Goal: Navigation & Orientation: Find specific page/section

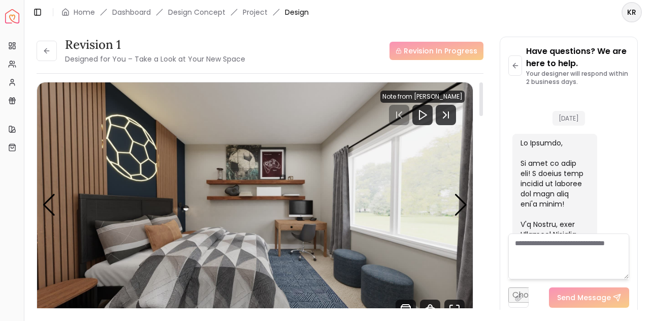
scroll to position [2000, 0]
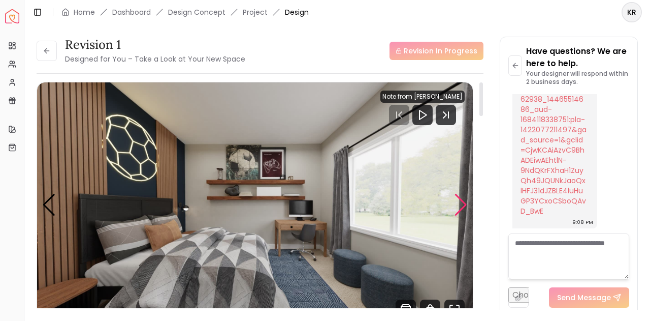
click at [461, 213] on div "Next slide" at bounding box center [461, 205] width 14 height 22
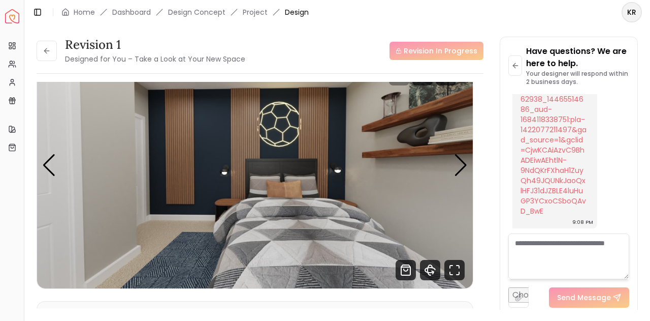
scroll to position [41, 0]
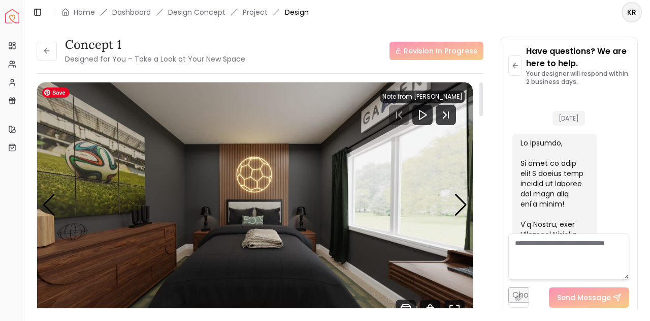
scroll to position [2000, 0]
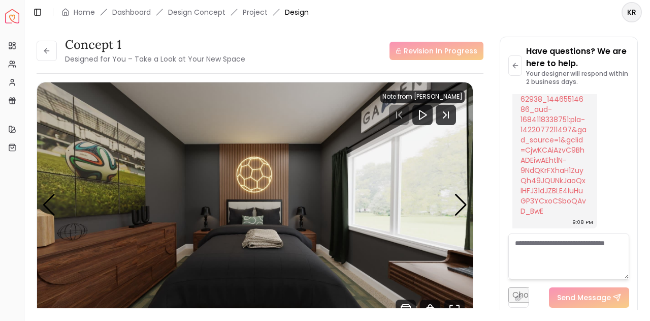
click at [510, 24] on div "Concept 1 Designed for You – Take a Look at Your New Space Revision In Progress…" at bounding box center [337, 166] width 626 height 285
click at [484, 207] on div "Concept 1 Designed for You – Take a Look at Your New Space Revision In Progress…" at bounding box center [337, 167] width 601 height 261
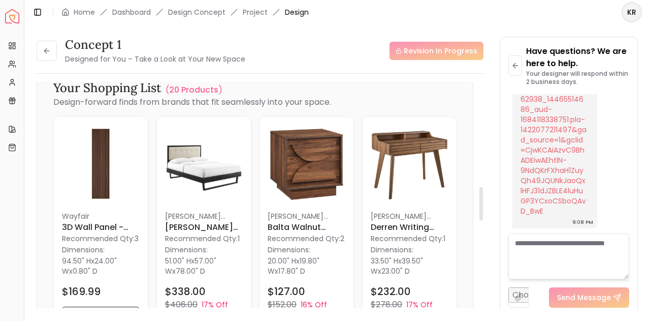
scroll to position [714, 0]
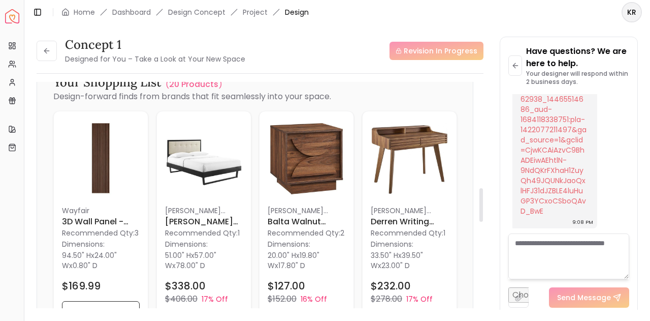
drag, startPoint x: 480, startPoint y: 113, endPoint x: 477, endPoint y: 218, distance: 105.7
click at [480, 218] on div at bounding box center [482, 205] width 4 height 34
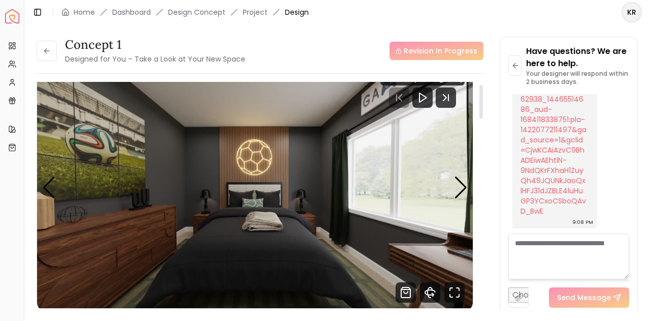
click at [479, 102] on div at bounding box center [481, 199] width 5 height 234
